Goal: Task Accomplishment & Management: Use online tool/utility

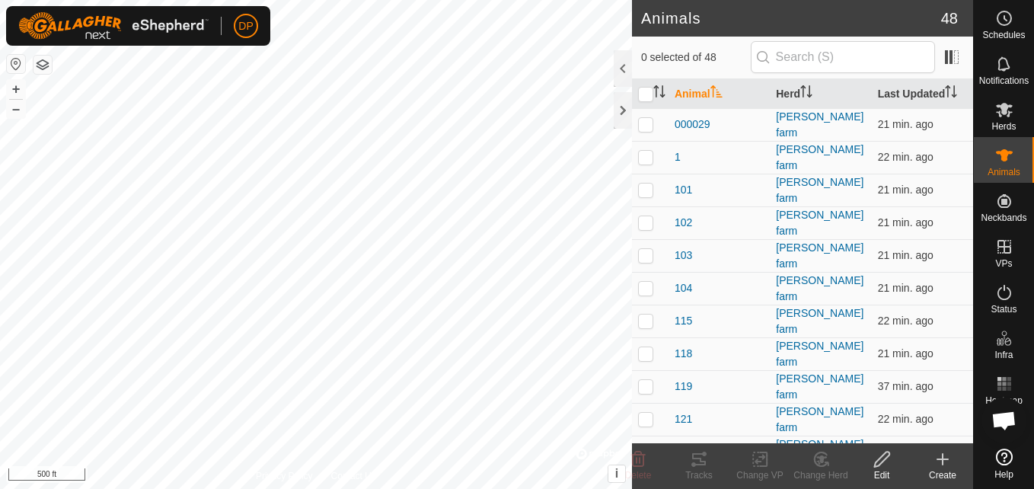
scroll to position [1584, 0]
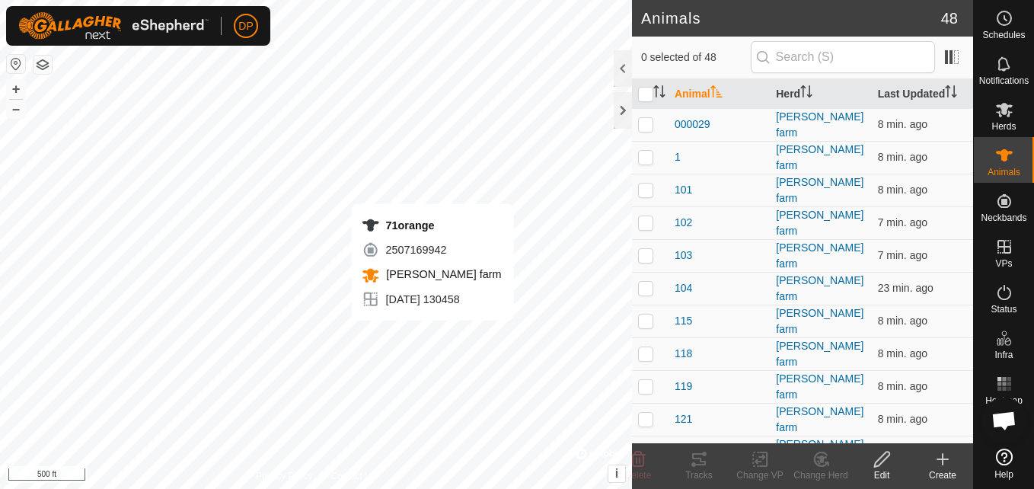
scroll to position [1584, 0]
click at [878, 458] on icon at bounding box center [881, 459] width 19 height 18
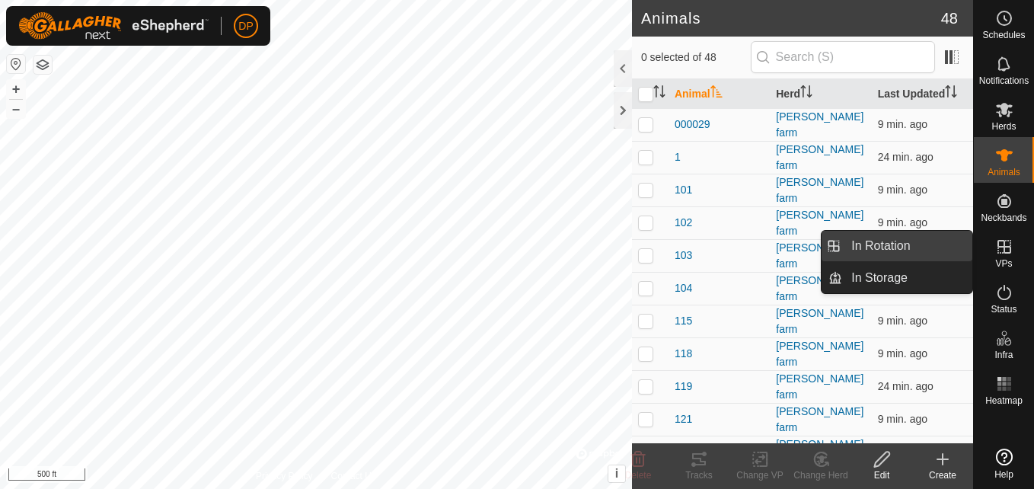
click at [938, 243] on link "In Rotation" at bounding box center [907, 246] width 130 height 30
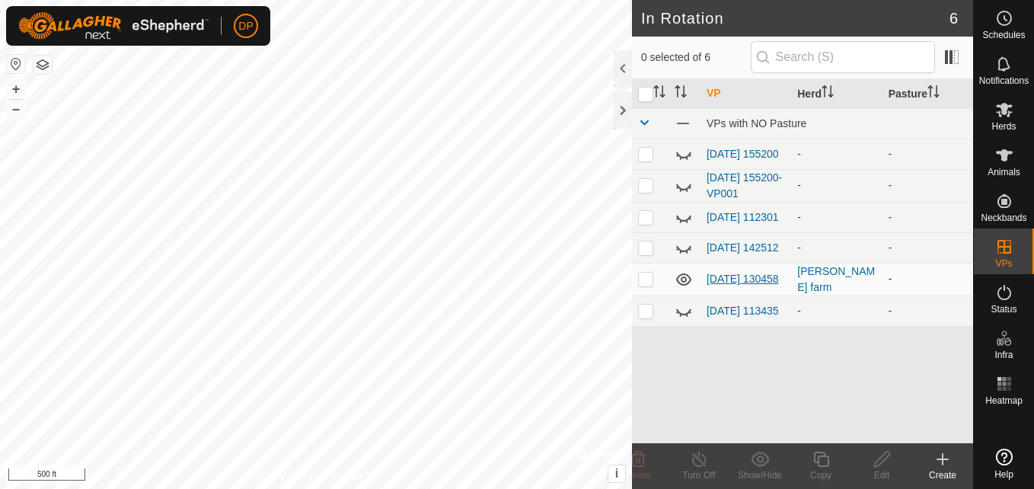
click at [745, 279] on link "[DATE] 130458" at bounding box center [742, 279] width 72 height 12
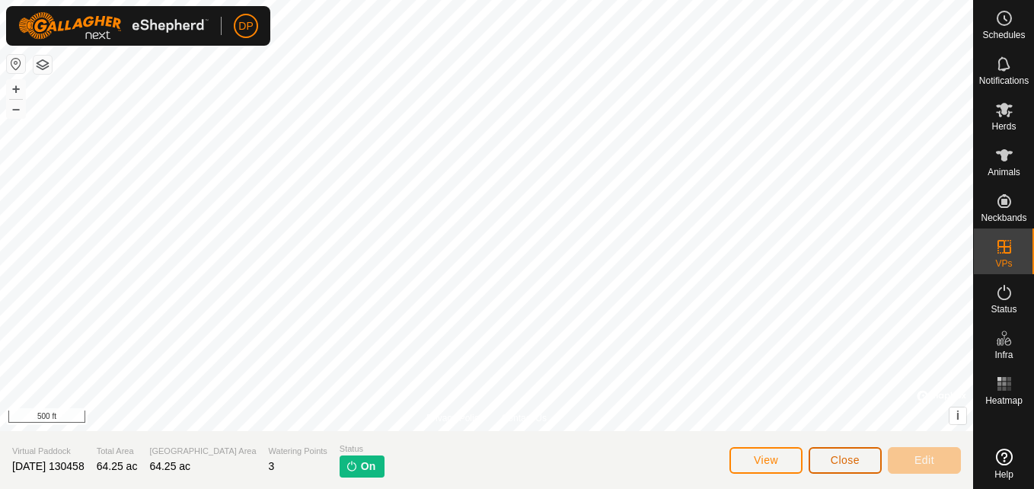
click at [839, 460] on span "Close" at bounding box center [845, 460] width 29 height 12
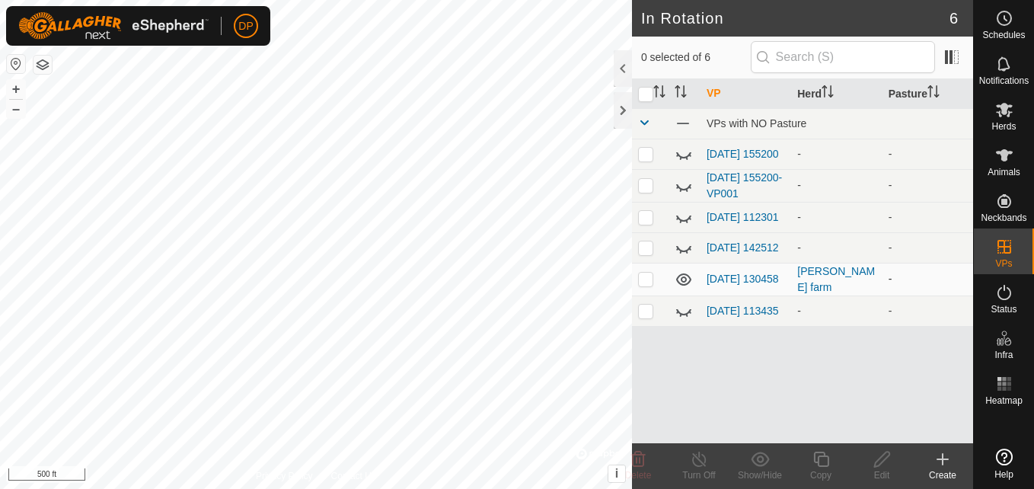
click at [646, 285] on p-checkbox at bounding box center [645, 279] width 15 height 12
checkbox input "false"
